Goal: Task Accomplishment & Management: Use online tool/utility

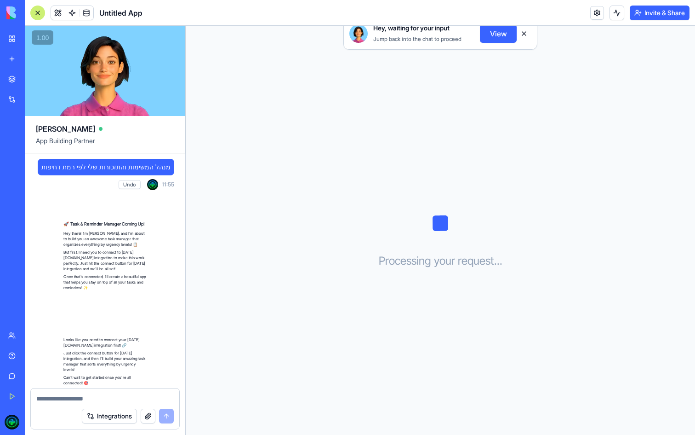
scroll to position [122, 0]
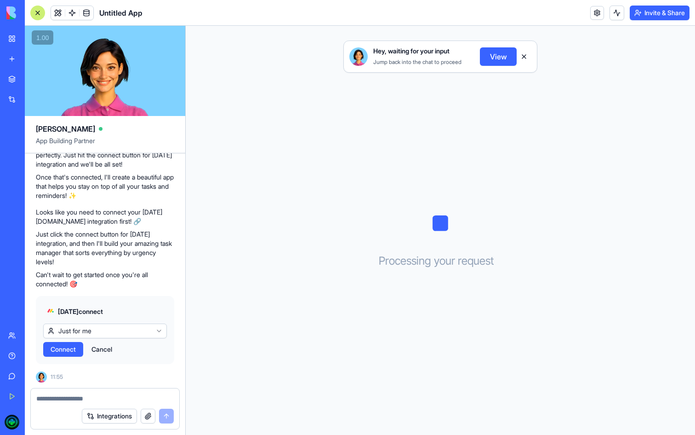
click at [101, 333] on html "BETA My Workspace New app Marketplace Integrations Recent Untitled App AI Logo …" at bounding box center [347, 217] width 695 height 435
click at [69, 346] on span "Connect" at bounding box center [63, 349] width 25 height 9
click at [70, 352] on span "Connect" at bounding box center [63, 349] width 25 height 9
click at [65, 345] on span "Connect" at bounding box center [63, 349] width 25 height 9
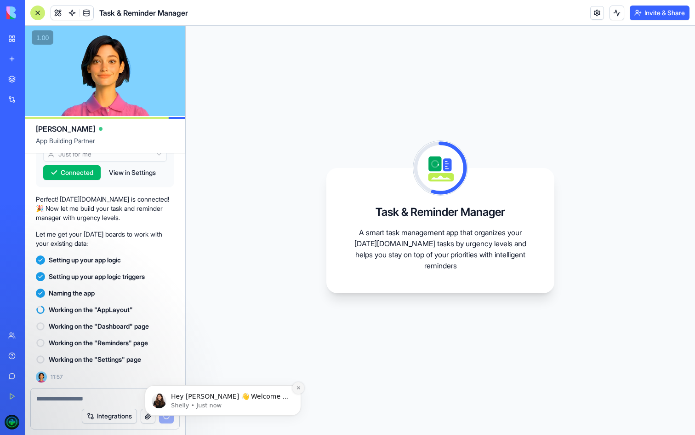
click at [297, 387] on icon "Dismiss notification" at bounding box center [298, 387] width 5 height 5
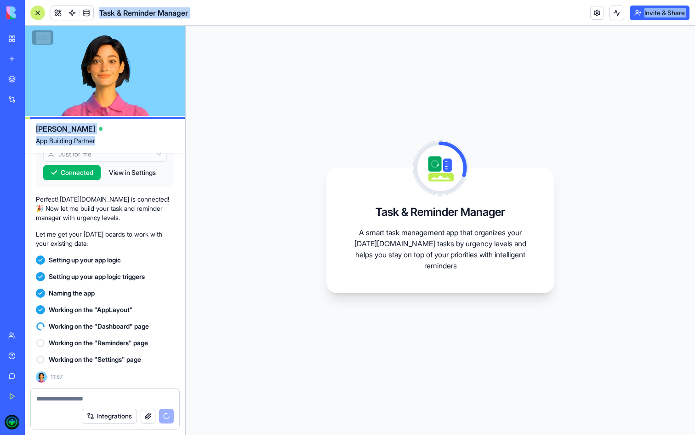
drag, startPoint x: 144, startPoint y: 142, endPoint x: 200, endPoint y: -14, distance: 166.3
click at [200, 0] on html "BETA My Workspace New app Marketplace Integrations Recent Untitled App AI Logo …" at bounding box center [347, 217] width 695 height 435
click at [94, 142] on span "App Building Partner" at bounding box center [105, 144] width 138 height 17
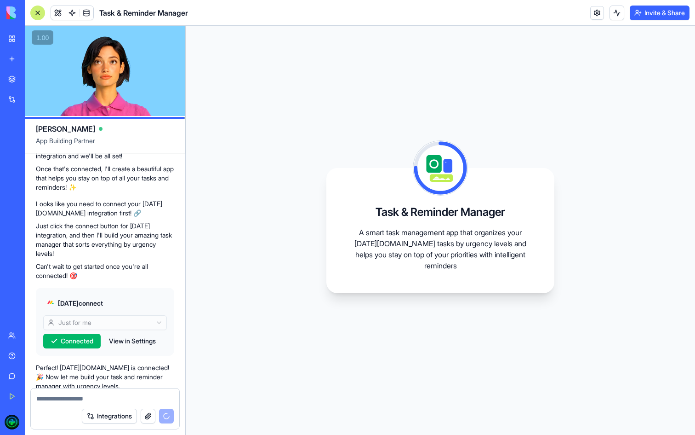
scroll to position [299, 0]
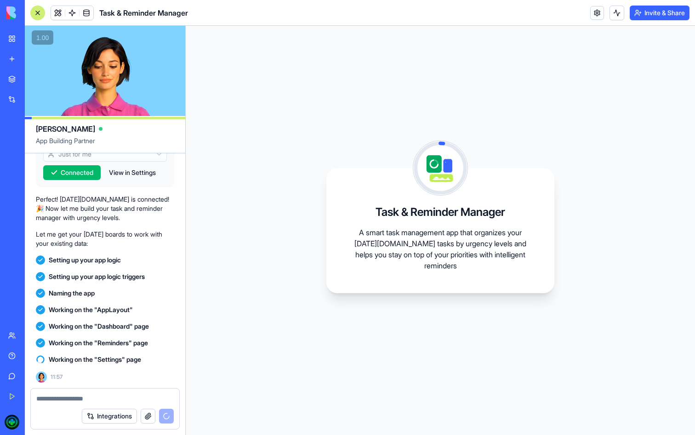
click at [72, 358] on span "Working on the "Settings" page" at bounding box center [95, 359] width 92 height 9
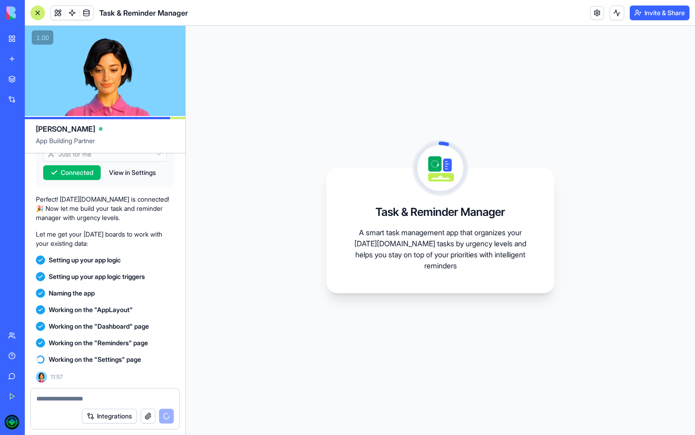
click at [72, 358] on span "Working on the "Settings" page" at bounding box center [95, 359] width 92 height 9
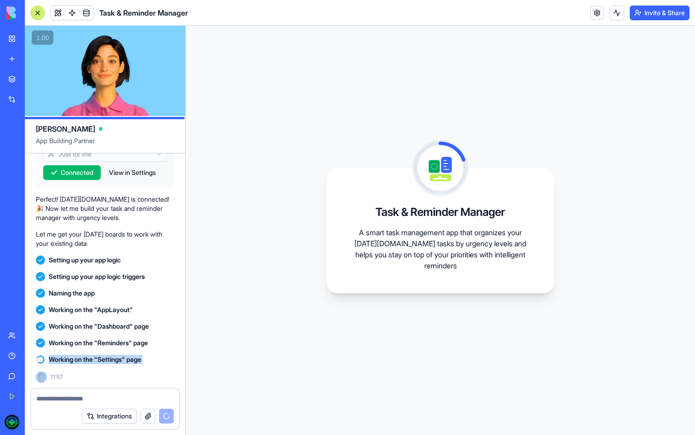
click at [72, 358] on span "Working on the "Settings" page" at bounding box center [95, 359] width 92 height 9
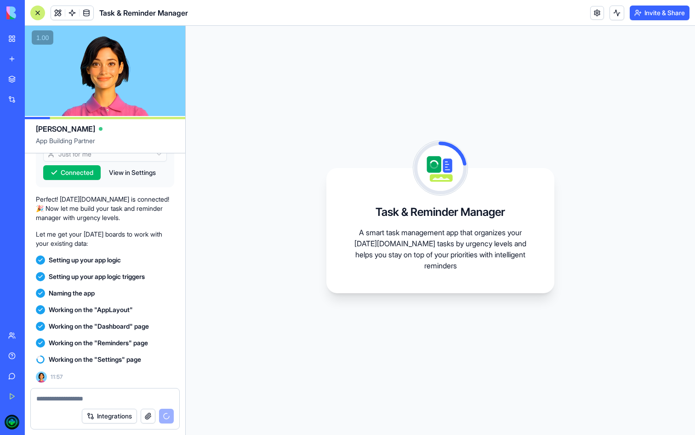
click at [72, 358] on span "Working on the "Settings" page" at bounding box center [95, 359] width 92 height 9
click at [68, 342] on span "Working on the "Reminders" page" at bounding box center [98, 342] width 99 height 9
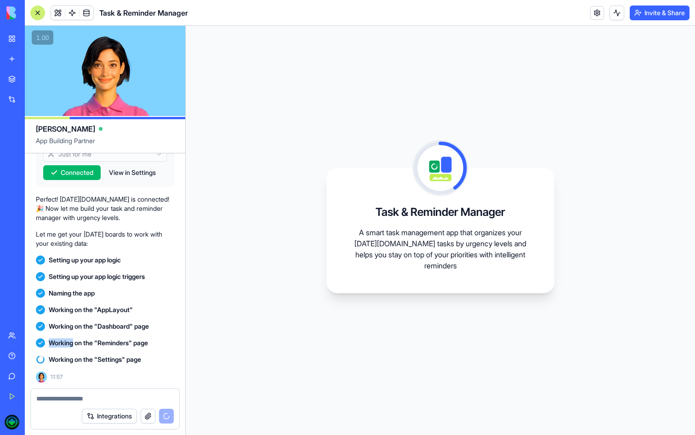
click at [68, 342] on span "Working on the "Reminders" page" at bounding box center [98, 342] width 99 height 9
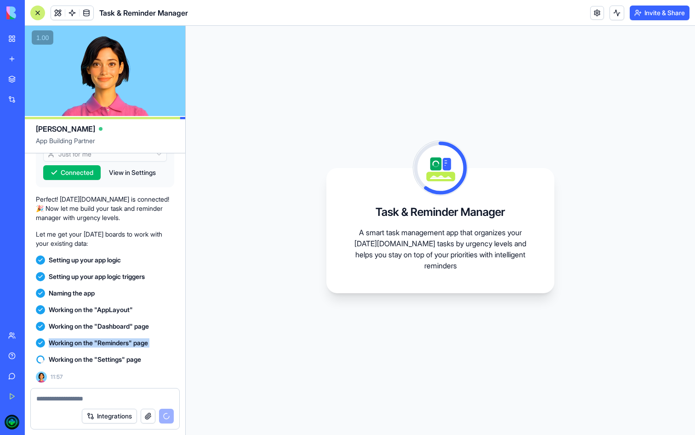
click at [68, 323] on span "Working on the "Dashboard" page" at bounding box center [99, 326] width 100 height 9
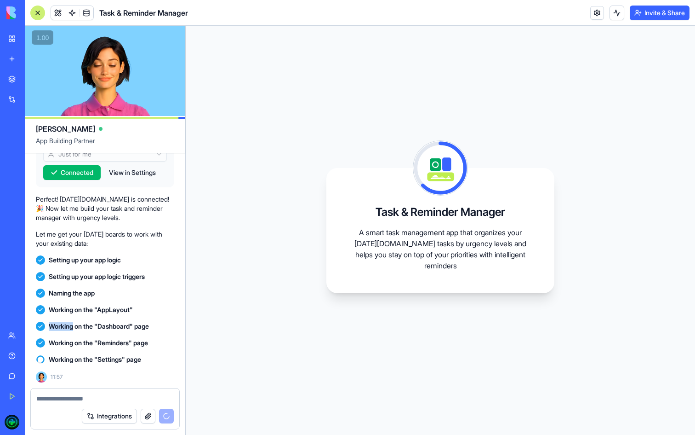
click at [68, 323] on span "Working on the "Dashboard" page" at bounding box center [99, 326] width 100 height 9
click at [82, 312] on span "Working on the "AppLayout"" at bounding box center [91, 309] width 84 height 9
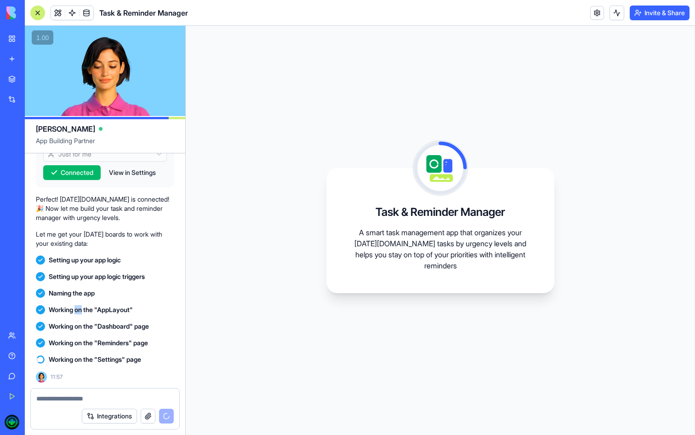
click at [82, 312] on span "Working on the "AppLayout"" at bounding box center [91, 309] width 84 height 9
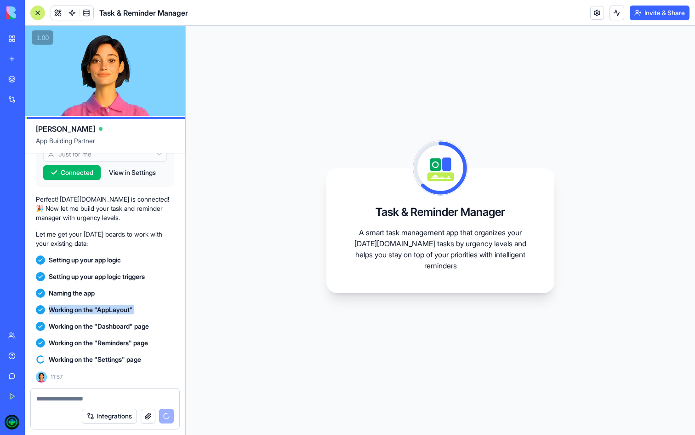
click at [78, 289] on span "Naming the app" at bounding box center [72, 292] width 46 height 9
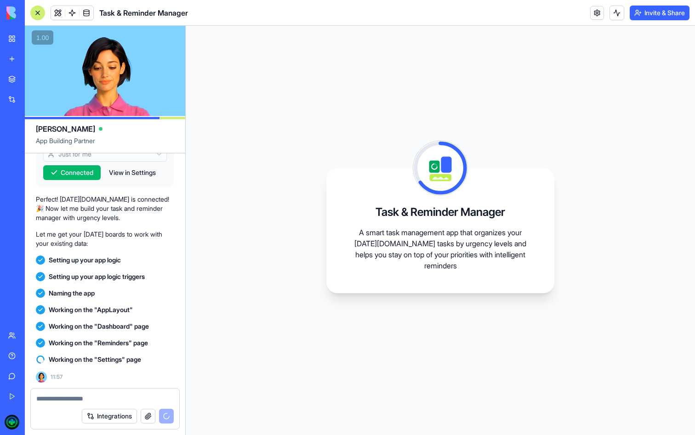
click at [78, 289] on span "Naming the app" at bounding box center [72, 292] width 46 height 9
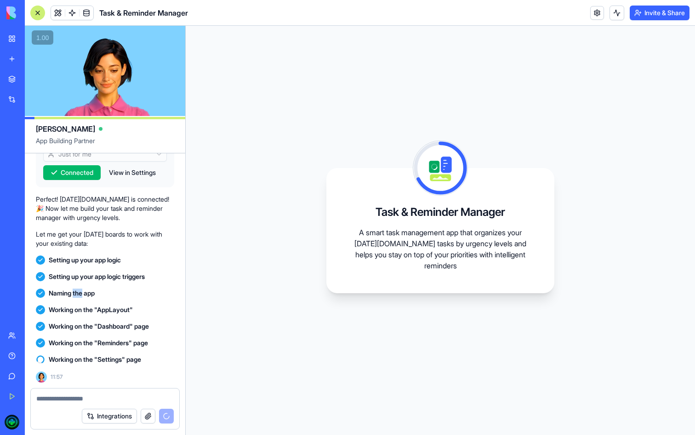
click at [78, 289] on span "Naming the app" at bounding box center [72, 292] width 46 height 9
click at [75, 273] on span "Setting up your app logic triggers" at bounding box center [97, 276] width 96 height 9
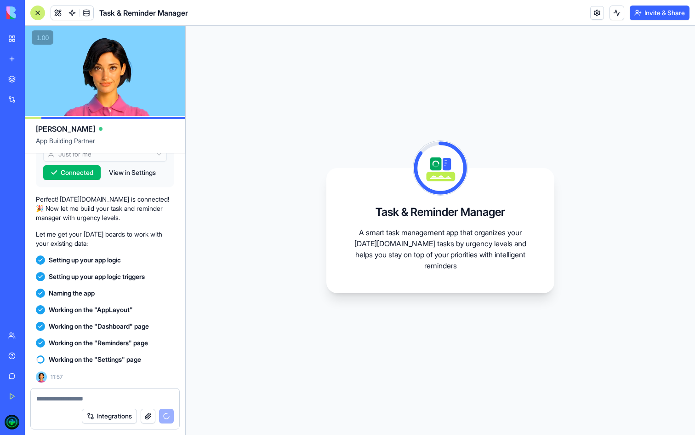
click at [75, 273] on span "Setting up your app logic triggers" at bounding box center [97, 276] width 96 height 9
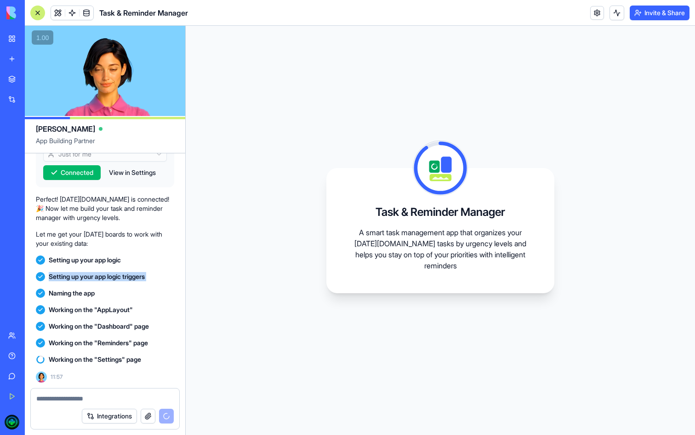
click at [75, 273] on span "Setting up your app logic triggers" at bounding box center [97, 276] width 96 height 9
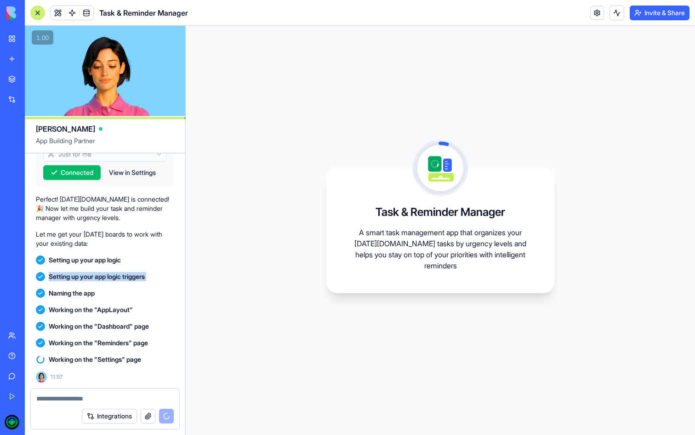
click at [79, 245] on p "Let me get your [DATE] boards to work with your existing data:" at bounding box center [105, 239] width 138 height 18
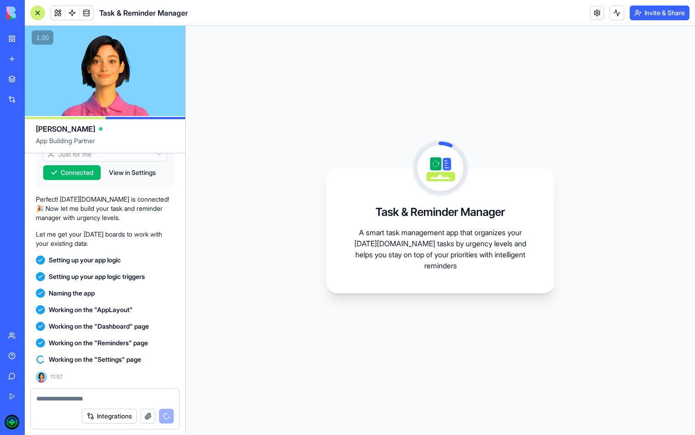
click at [79, 245] on p "Let me get your [DATE] boards to work with your existing data:" at bounding box center [105, 239] width 138 height 18
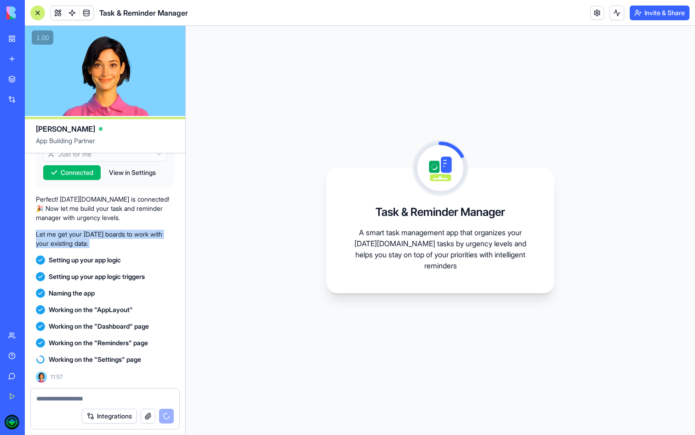
click at [88, 259] on span "Setting up your app logic" at bounding box center [85, 259] width 72 height 9
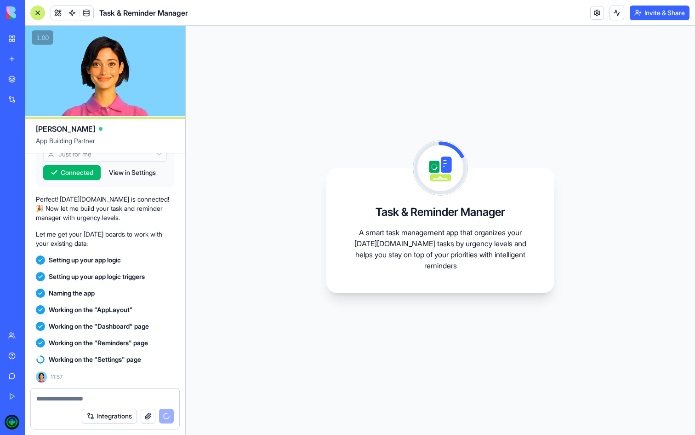
click at [88, 259] on span "Setting up your app logic" at bounding box center [85, 259] width 72 height 9
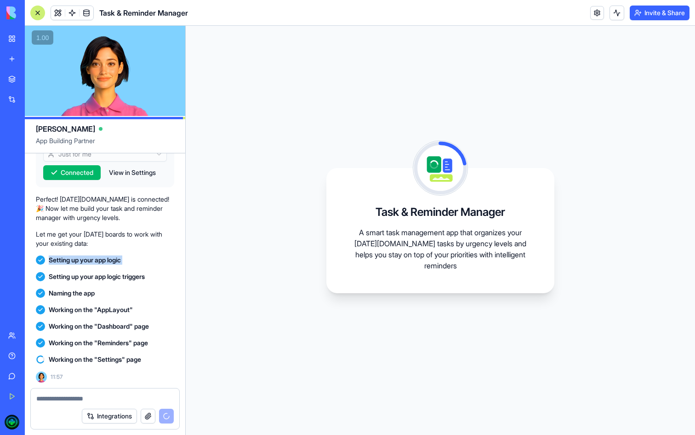
click at [88, 259] on span "Setting up your app logic" at bounding box center [85, 259] width 72 height 9
click at [92, 310] on span "Working on the "AppLayout"" at bounding box center [91, 309] width 84 height 9
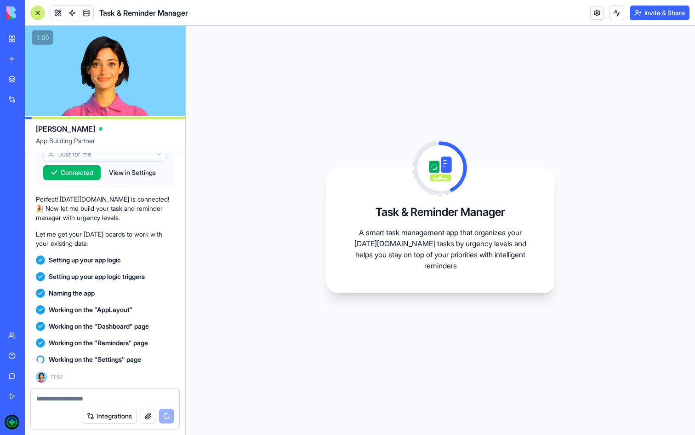
click at [92, 310] on span "Working on the "AppLayout"" at bounding box center [91, 309] width 84 height 9
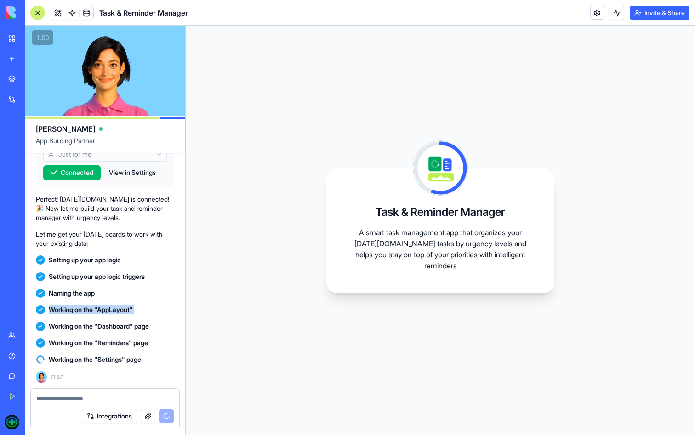
click at [104, 322] on span "Working on the "Dashboard" page" at bounding box center [99, 326] width 100 height 9
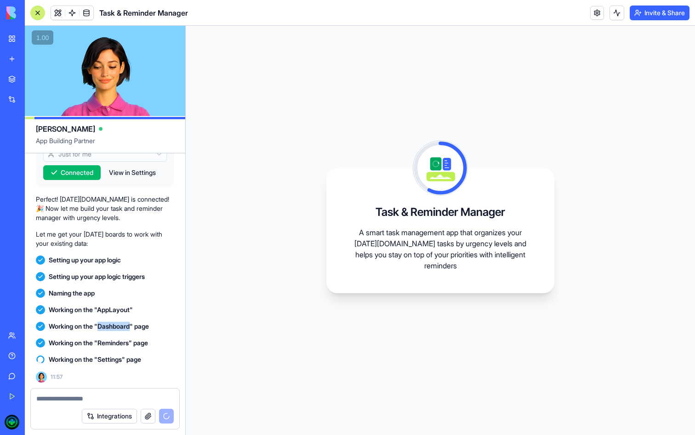
click at [104, 322] on span "Working on the "Dashboard" page" at bounding box center [99, 326] width 100 height 9
click at [108, 345] on span "Working on the "Reminders" page" at bounding box center [98, 342] width 99 height 9
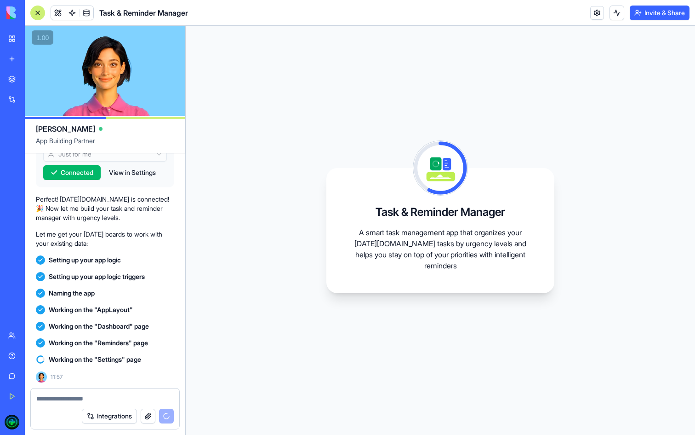
click at [108, 345] on span "Working on the "Reminders" page" at bounding box center [98, 342] width 99 height 9
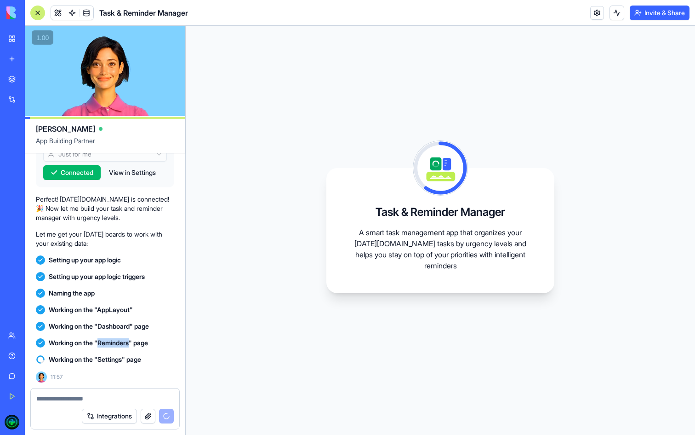
click at [108, 345] on span "Working on the "Reminders" page" at bounding box center [98, 342] width 99 height 9
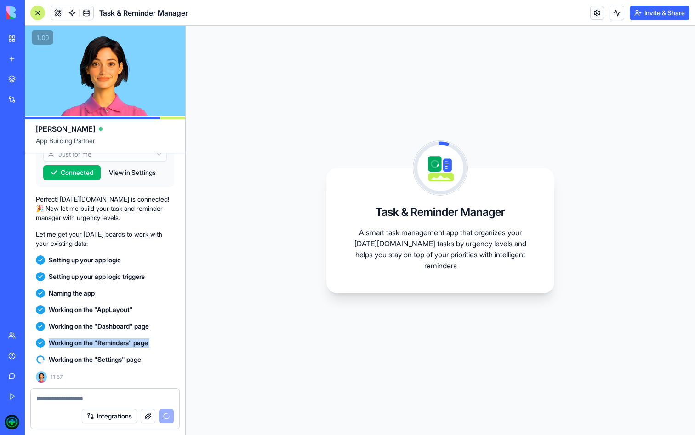
click at [88, 356] on span "Working on the "Settings" page" at bounding box center [95, 359] width 92 height 9
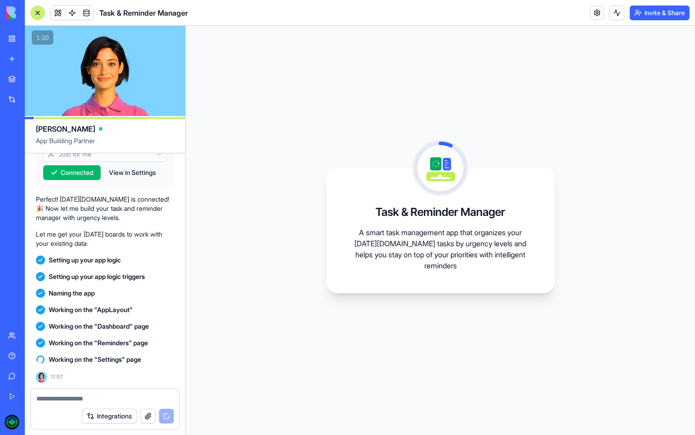
click at [88, 356] on span "Working on the "Settings" page" at bounding box center [95, 359] width 92 height 9
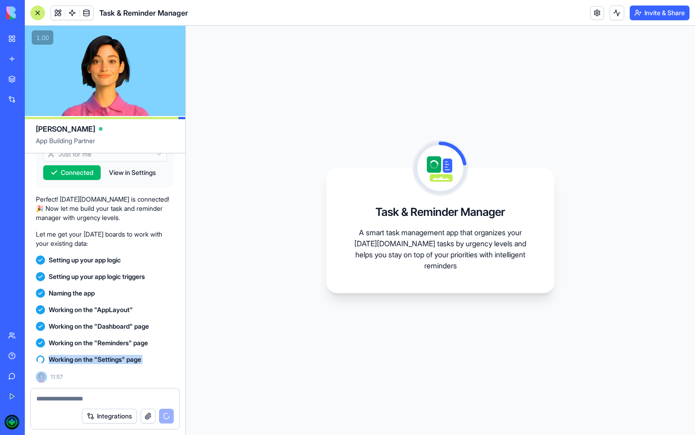
click at [76, 305] on span "Working on the "AppLayout"" at bounding box center [91, 309] width 84 height 9
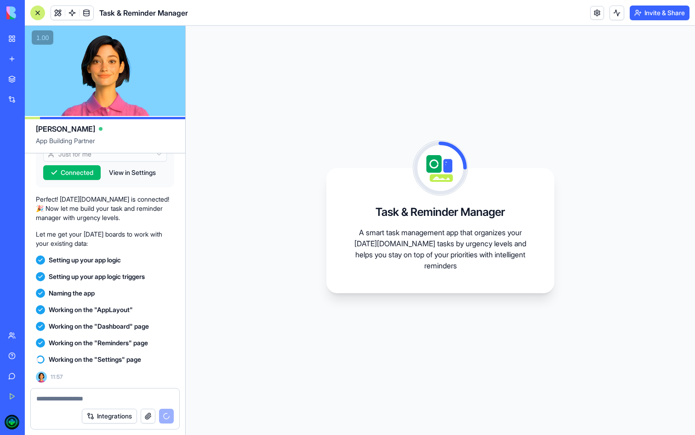
click at [76, 305] on span "Working on the "AppLayout"" at bounding box center [91, 309] width 84 height 9
click at [68, 291] on span "Naming the app" at bounding box center [72, 292] width 46 height 9
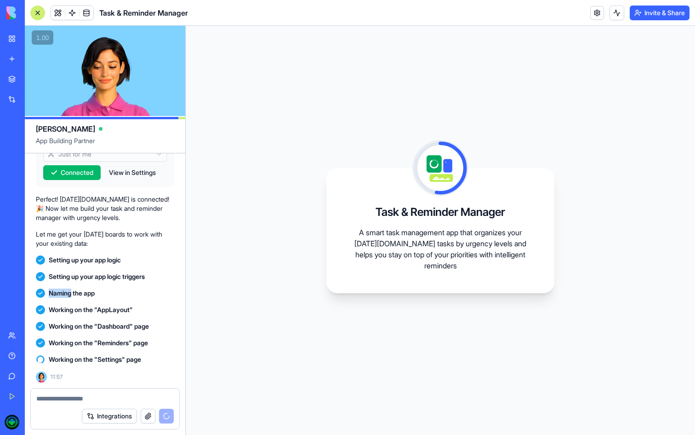
click at [68, 291] on span "Naming the app" at bounding box center [72, 292] width 46 height 9
click at [389, 232] on p "A smart task management app that organizes your [DATE][DOMAIN_NAME] tasks by ur…" at bounding box center [441, 249] width 184 height 44
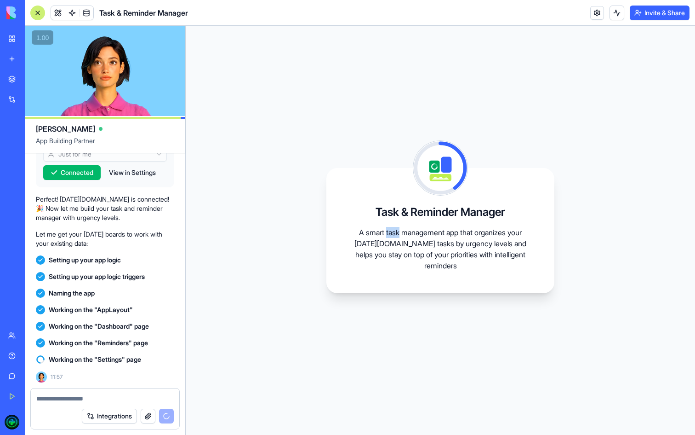
click at [389, 232] on p "A smart task management app that organizes your [DATE][DOMAIN_NAME] tasks by ur…" at bounding box center [441, 249] width 184 height 44
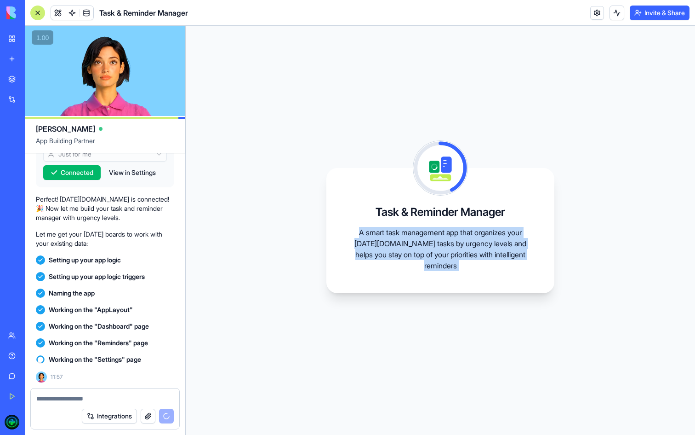
click at [389, 232] on p "A smart task management app that organizes your [DATE][DOMAIN_NAME] tasks by ur…" at bounding box center [441, 249] width 184 height 44
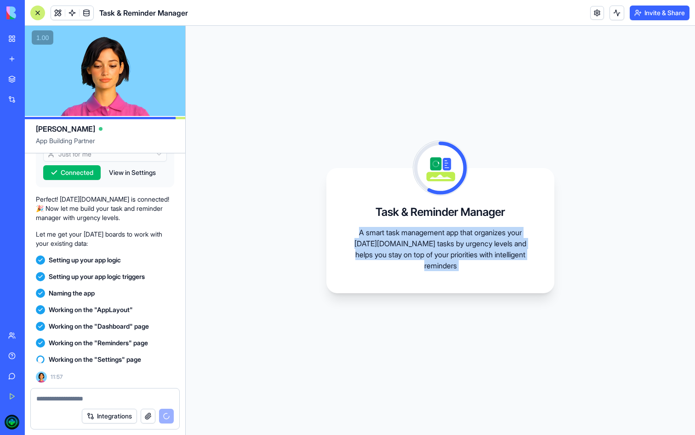
click at [435, 257] on p "A smart task management app that organizes your [DATE][DOMAIN_NAME] tasks by ur…" at bounding box center [441, 249] width 184 height 44
drag, startPoint x: 474, startPoint y: 266, endPoint x: 350, endPoint y: 225, distance: 130.2
click at [350, 225] on div "Task & Reminder Manager A smart task management app that organizes your [DATE][…" at bounding box center [441, 230] width 228 height 125
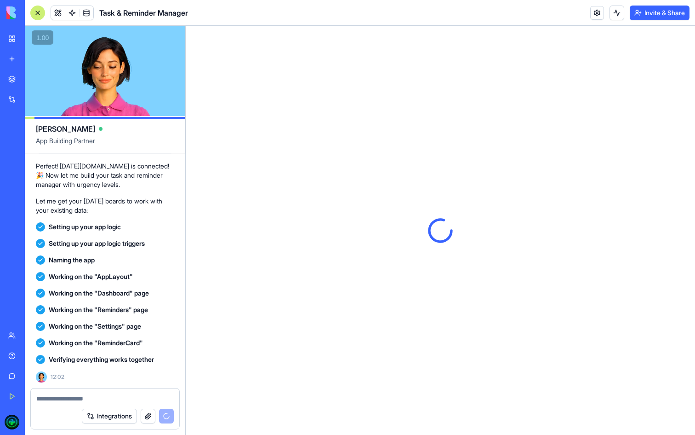
scroll to position [0, 0]
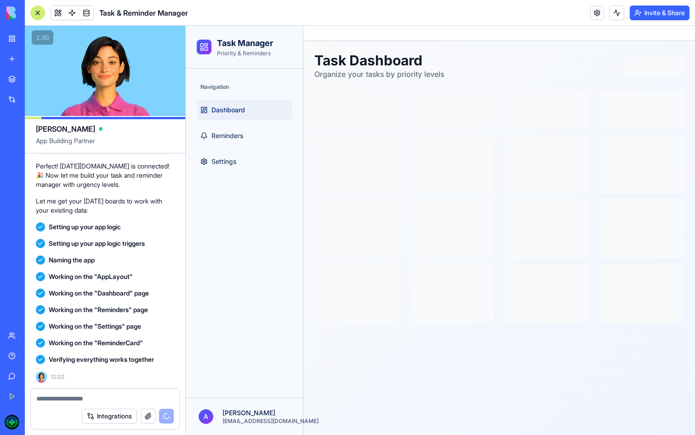
scroll to position [442, 0]
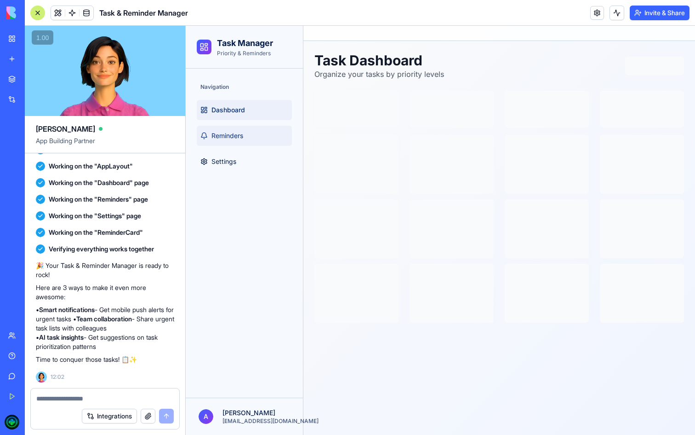
click at [220, 135] on span "Reminders" at bounding box center [228, 135] width 32 height 9
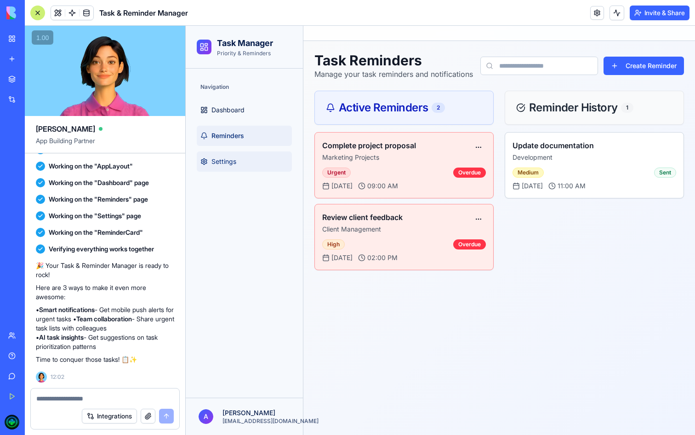
click at [258, 162] on link "Settings" at bounding box center [244, 161] width 95 height 20
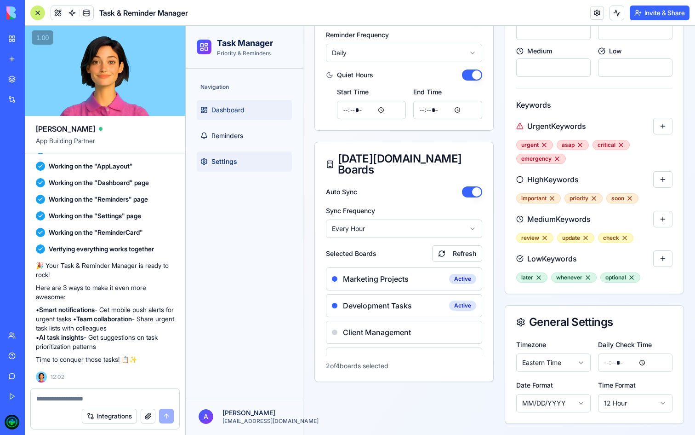
click at [240, 113] on span "Dashboard" at bounding box center [228, 109] width 33 height 9
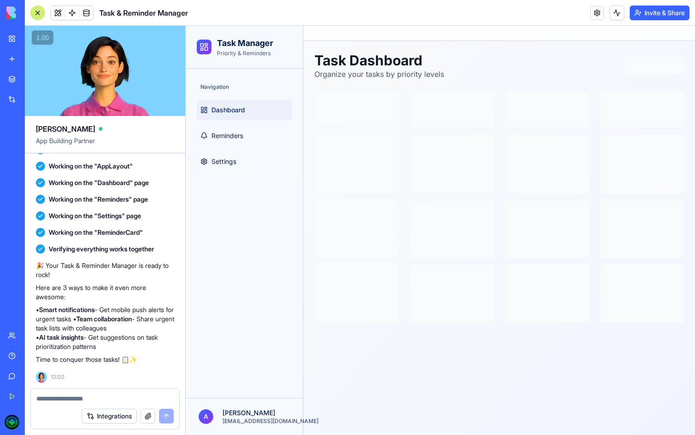
click at [671, 12] on button "Invite & Share" at bounding box center [660, 13] width 60 height 15
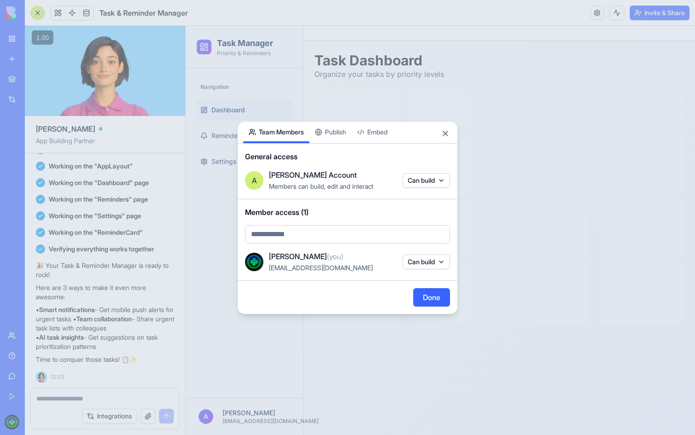
click at [340, 136] on div "Share App Team Members Publish Embed General access A [PERSON_NAME] Account Mem…" at bounding box center [347, 217] width 221 height 193
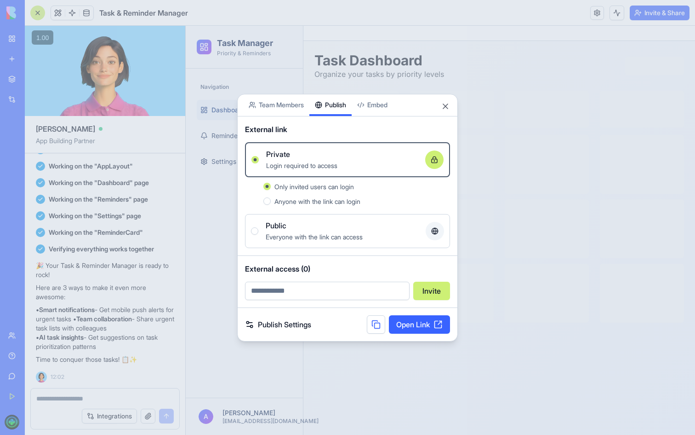
click at [421, 329] on link "Open Link" at bounding box center [419, 324] width 61 height 18
click at [451, 107] on div "Share App Team Members Publish Embed" at bounding box center [348, 105] width 220 height 22
click at [448, 107] on button "Close" at bounding box center [445, 106] width 9 height 9
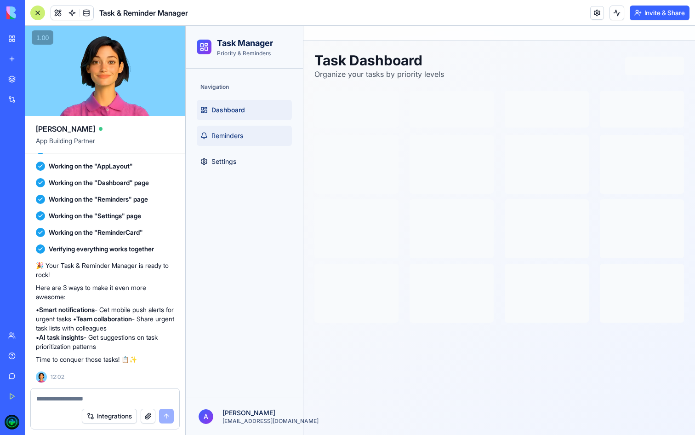
click at [264, 136] on link "Reminders" at bounding box center [244, 136] width 95 height 20
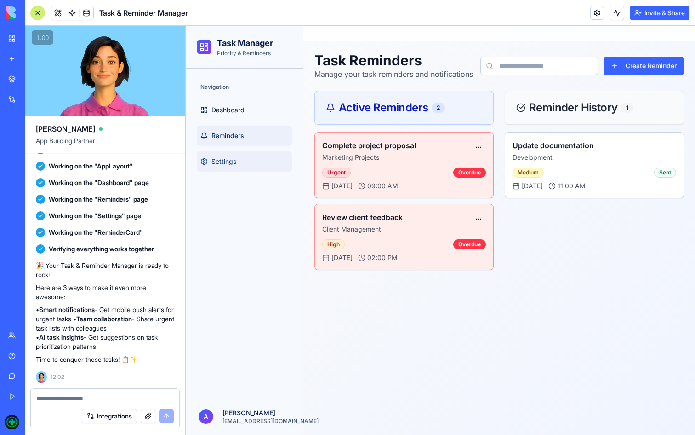
click at [237, 158] on link "Settings" at bounding box center [244, 161] width 95 height 20
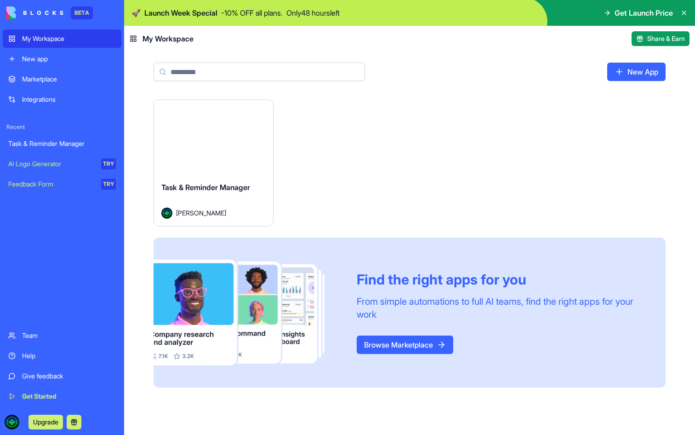
click at [231, 133] on button "Launch" at bounding box center [213, 137] width 69 height 18
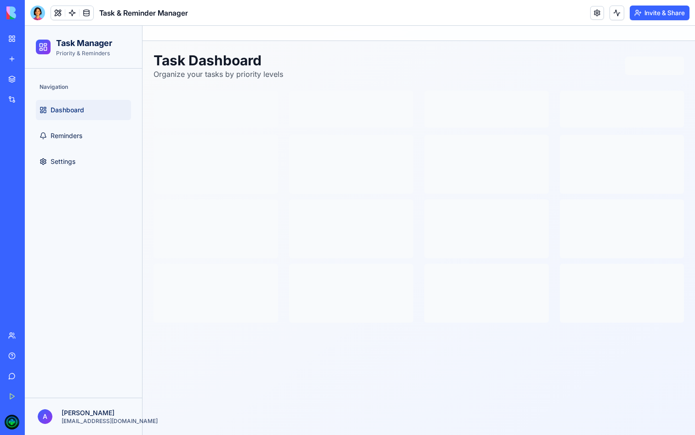
click at [17, 79] on link "Marketplace" at bounding box center [21, 79] width 37 height 18
click at [34, 79] on div "Marketplace" at bounding box center [28, 79] width 12 height 9
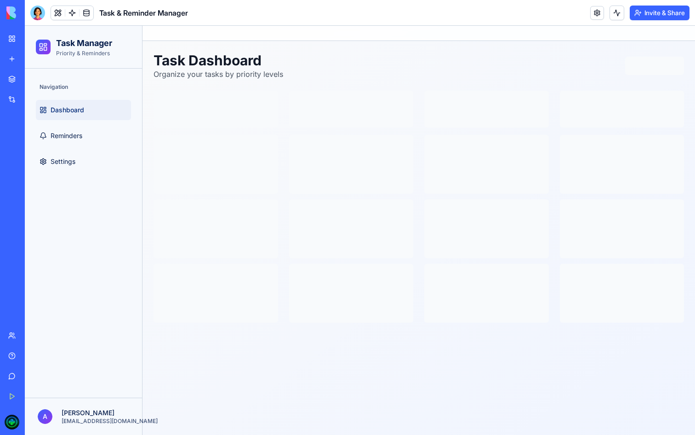
click at [34, 79] on div "Marketplace" at bounding box center [28, 79] width 12 height 9
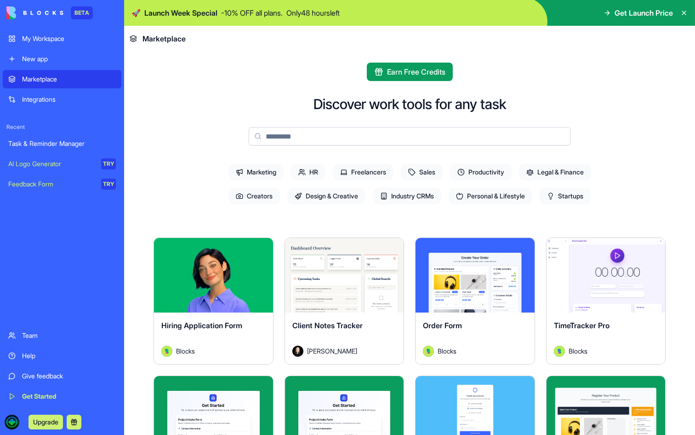
click at [391, 135] on input at bounding box center [410, 136] width 322 height 18
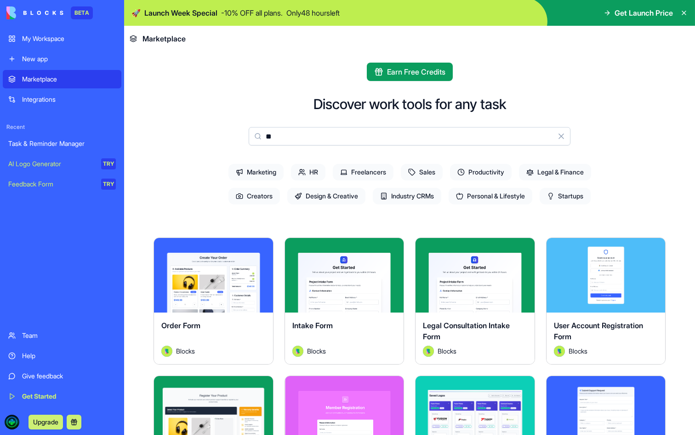
type input "*"
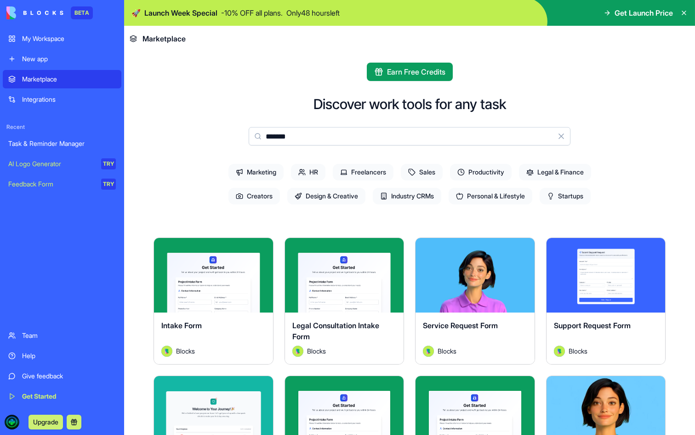
type input "*******"
click at [468, 315] on div "Service Request Form Blocks" at bounding box center [475, 338] width 119 height 52
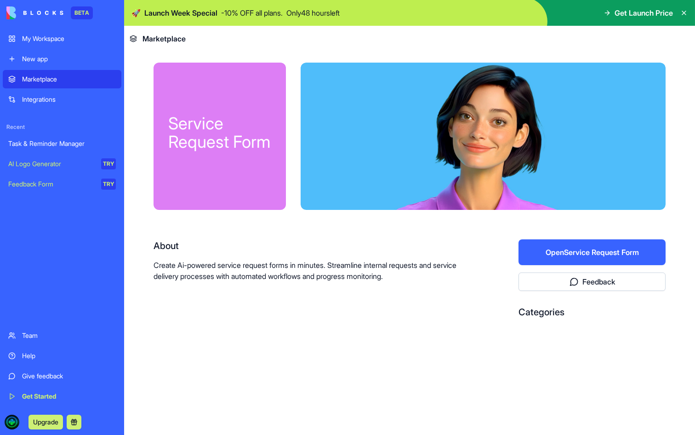
click at [557, 255] on button "Open Service Request Form" at bounding box center [592, 252] width 147 height 26
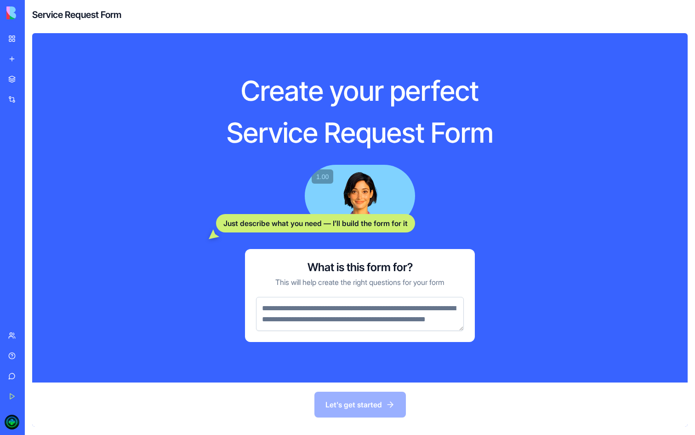
click at [316, 327] on textarea at bounding box center [360, 314] width 208 height 34
click at [259, 385] on div "Let's get started" at bounding box center [360, 404] width 656 height 44
click at [312, 316] on textarea at bounding box center [360, 314] width 208 height 34
click at [12, 79] on link "Marketplace" at bounding box center [21, 79] width 37 height 18
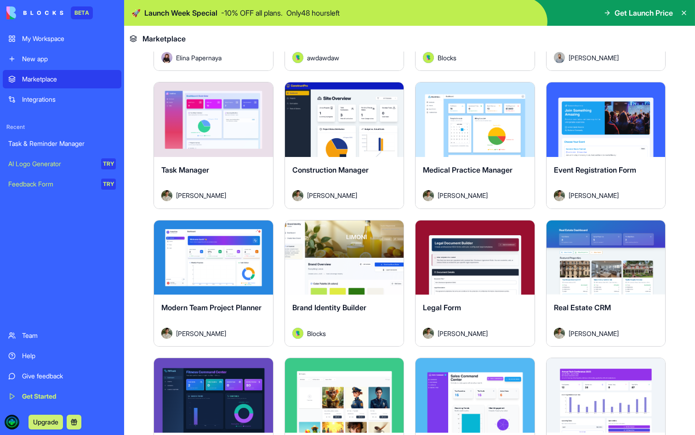
scroll to position [1679, 0]
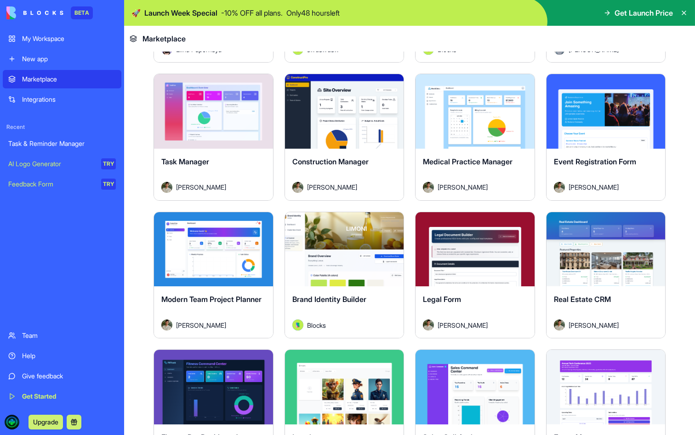
click at [221, 102] on button "Explore" at bounding box center [213, 111] width 69 height 18
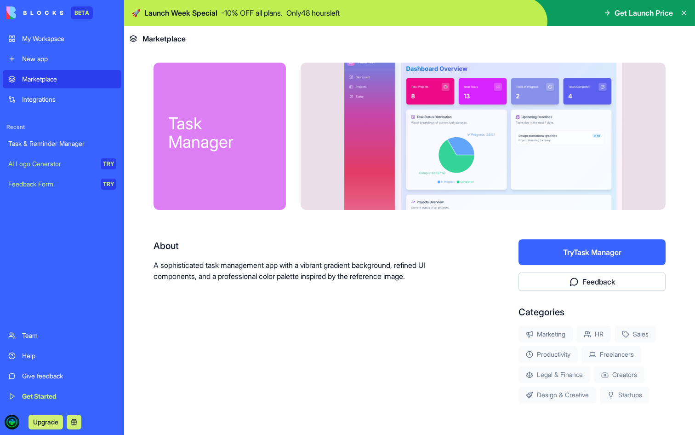
click at [601, 250] on button "Try Task Manager" at bounding box center [592, 252] width 147 height 26
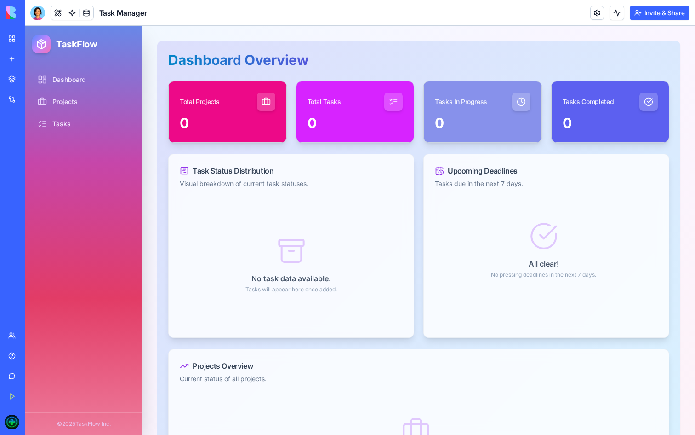
click at [34, 16] on div at bounding box center [37, 13] width 15 height 15
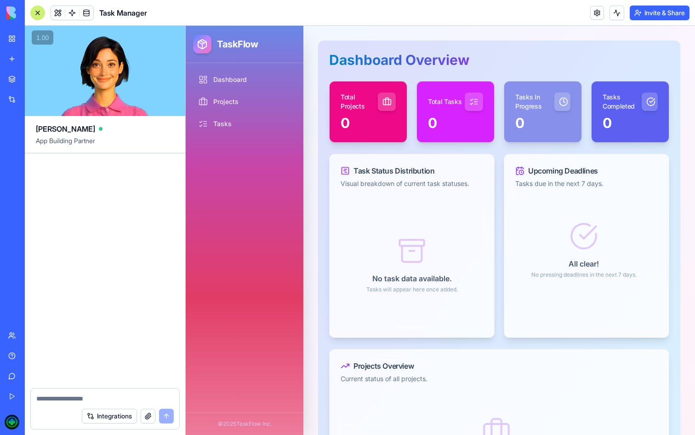
click at [38, 15] on div at bounding box center [37, 13] width 15 height 15
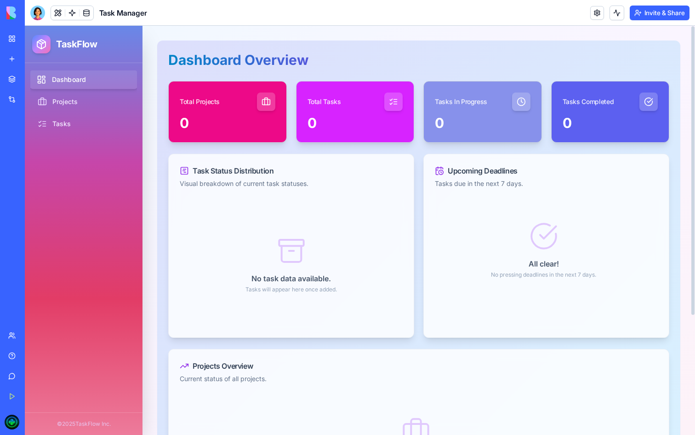
click at [69, 73] on link "Dashboard" at bounding box center [83, 79] width 109 height 19
click at [80, 102] on link "Projects" at bounding box center [83, 101] width 109 height 19
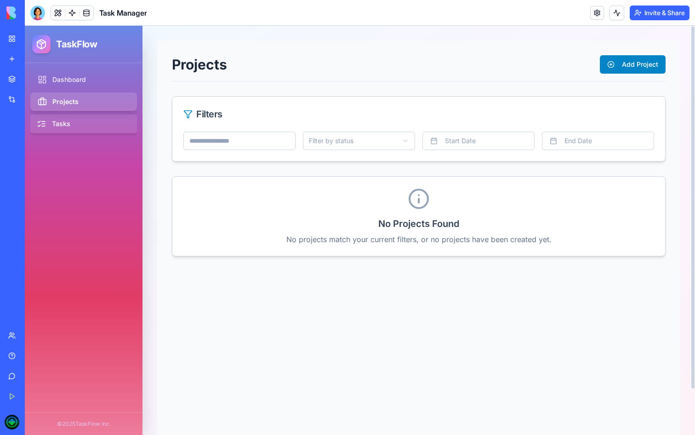
click at [102, 123] on link "Tasks" at bounding box center [83, 124] width 109 height 19
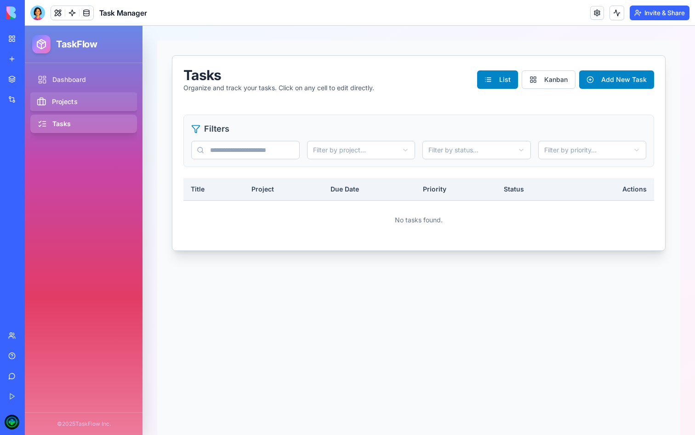
click at [98, 101] on link "Projects" at bounding box center [83, 101] width 109 height 19
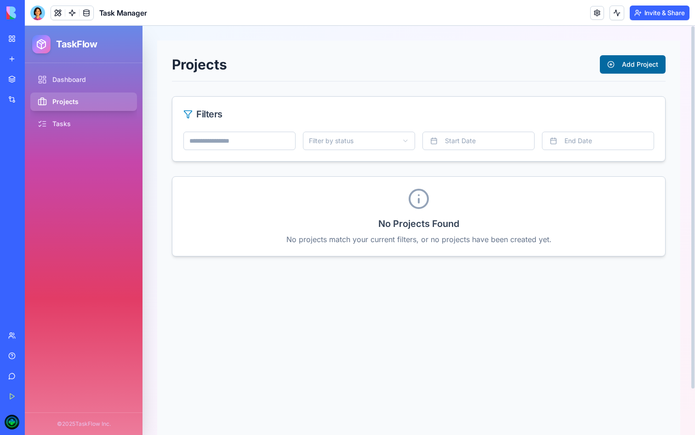
click at [649, 61] on button "Add Project" at bounding box center [633, 64] width 66 height 18
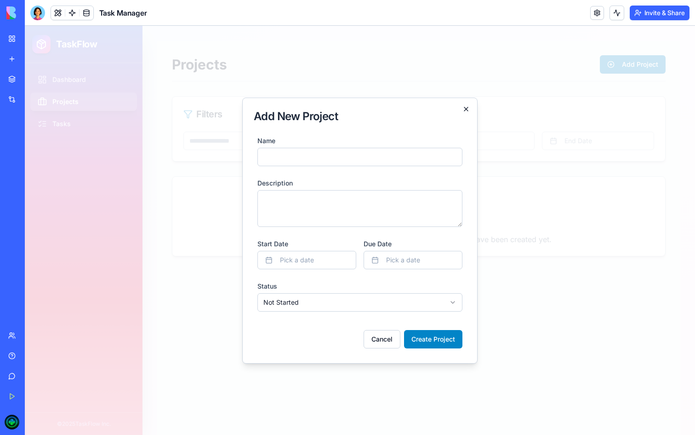
click at [467, 109] on icon "button" at bounding box center [466, 108] width 7 height 7
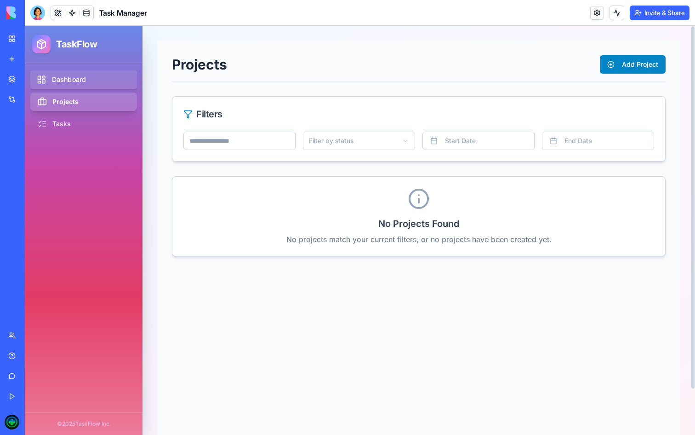
click at [73, 77] on link "Dashboard" at bounding box center [83, 79] width 109 height 19
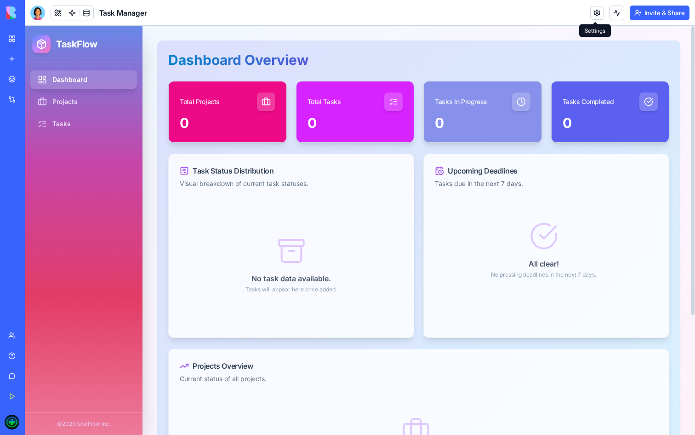
click at [600, 12] on link at bounding box center [598, 13] width 14 height 14
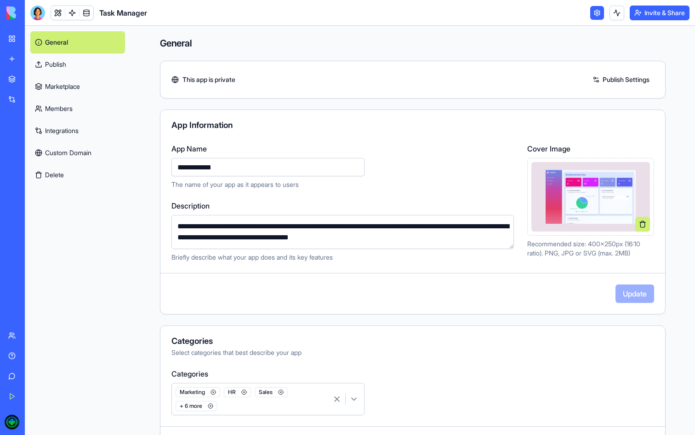
click at [72, 134] on link "Integrations" at bounding box center [77, 131] width 95 height 22
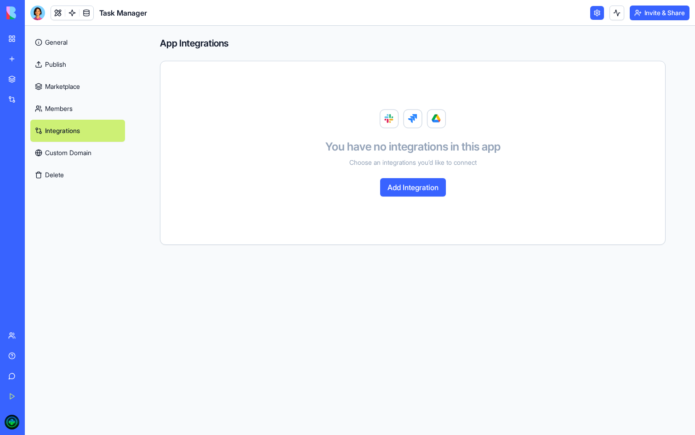
click at [64, 153] on link "Custom Domain" at bounding box center [77, 153] width 95 height 22
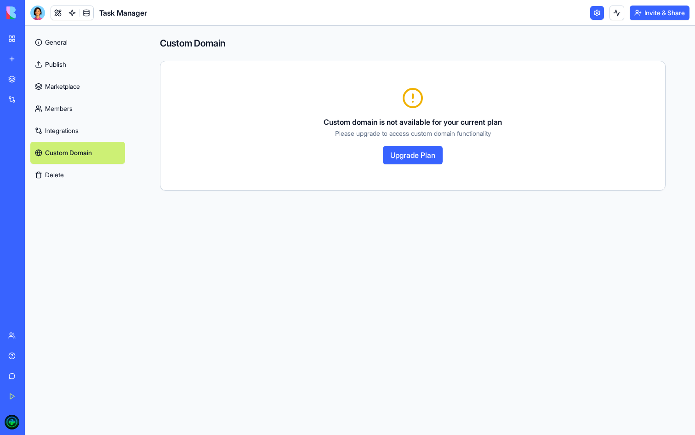
click at [352, 96] on div "Custom domain is not available for your current plan Please upgrade to access c…" at bounding box center [413, 125] width 483 height 77
click at [41, 86] on link "Marketplace" at bounding box center [77, 86] width 95 height 22
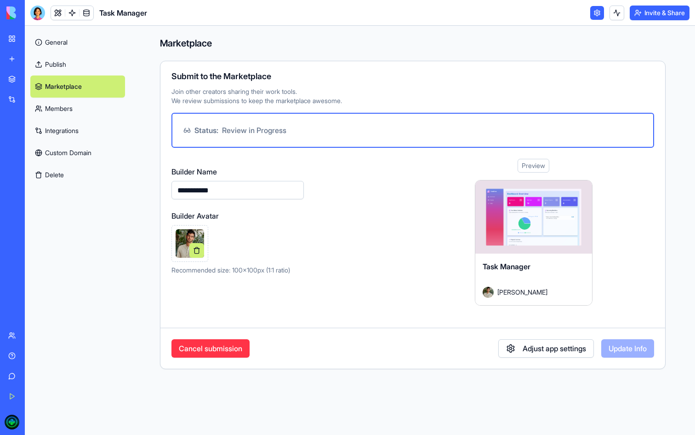
click at [66, 60] on link "Publish" at bounding box center [77, 64] width 95 height 22
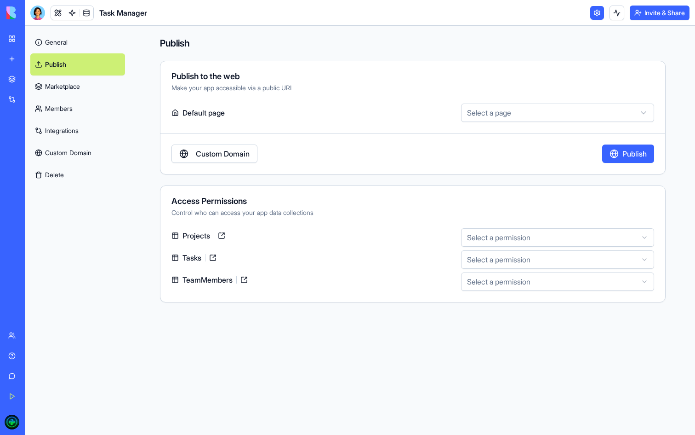
click at [74, 41] on link "General" at bounding box center [77, 42] width 95 height 22
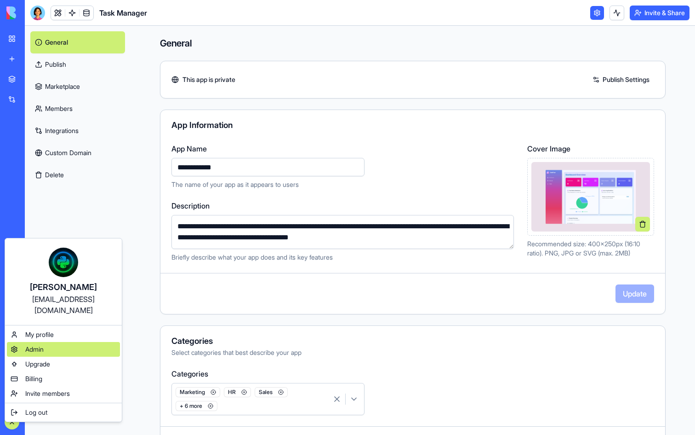
click at [56, 342] on div "Admin" at bounding box center [63, 349] width 113 height 15
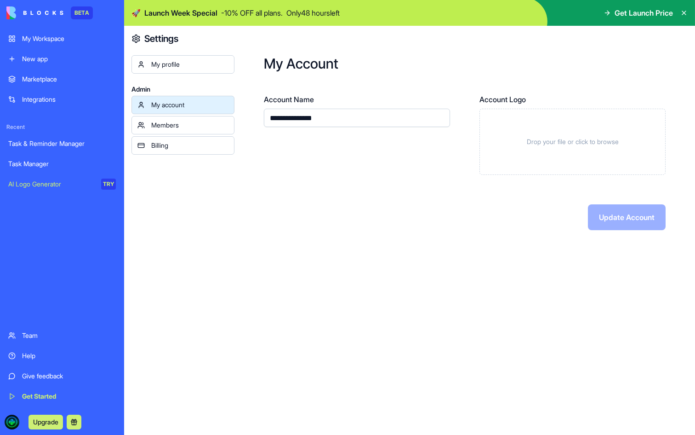
click at [195, 128] on div "Members" at bounding box center [189, 125] width 77 height 9
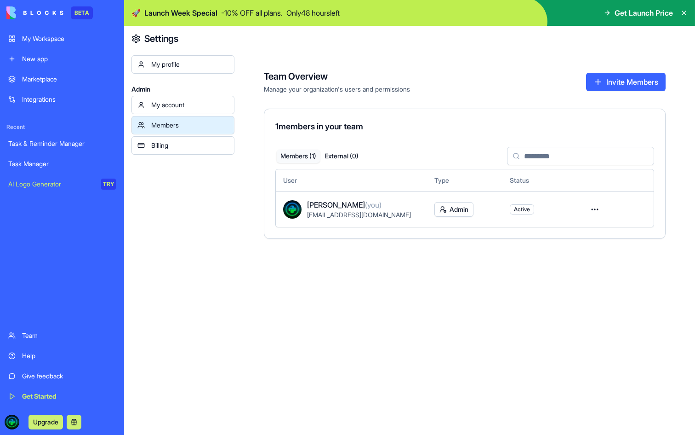
click at [195, 144] on div "Billing" at bounding box center [189, 145] width 77 height 9
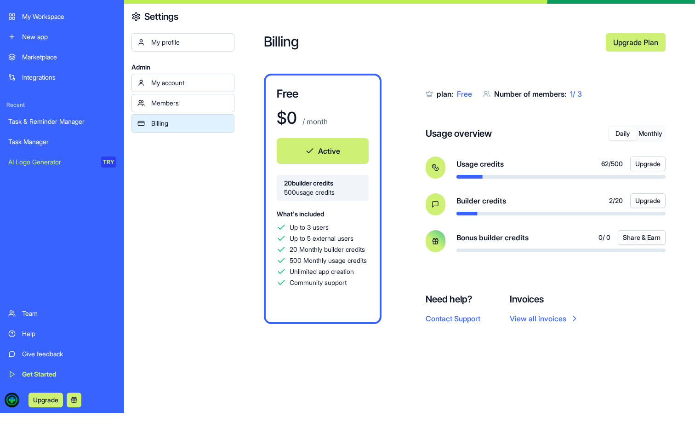
scroll to position [29, 0]
